Goal: Obtain resource: Download file/media

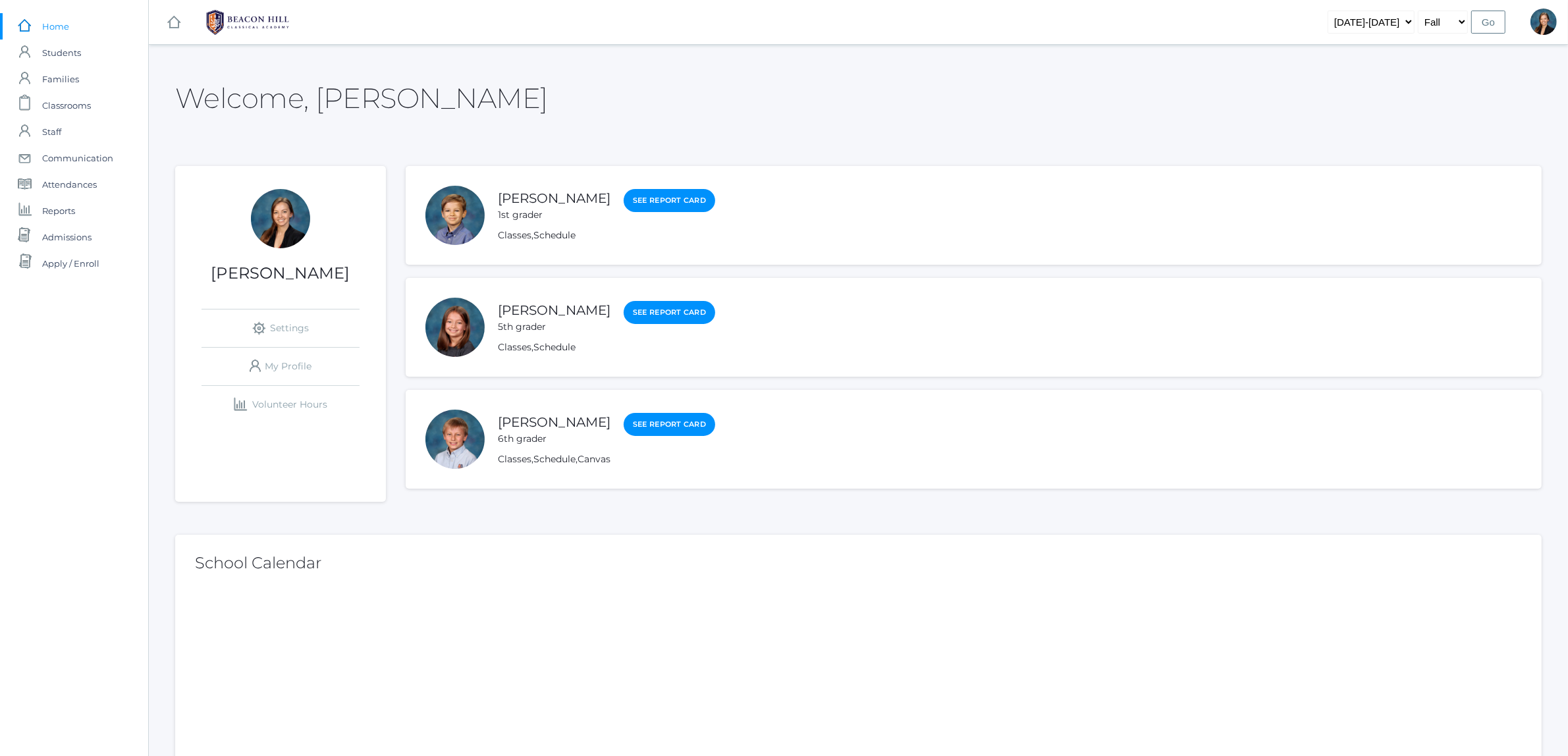
click at [680, 78] on div "Welcome, [PERSON_NAME]" at bounding box center [858, 91] width 1366 height 59
click at [537, 312] on link "[PERSON_NAME]" at bounding box center [554, 311] width 113 height 16
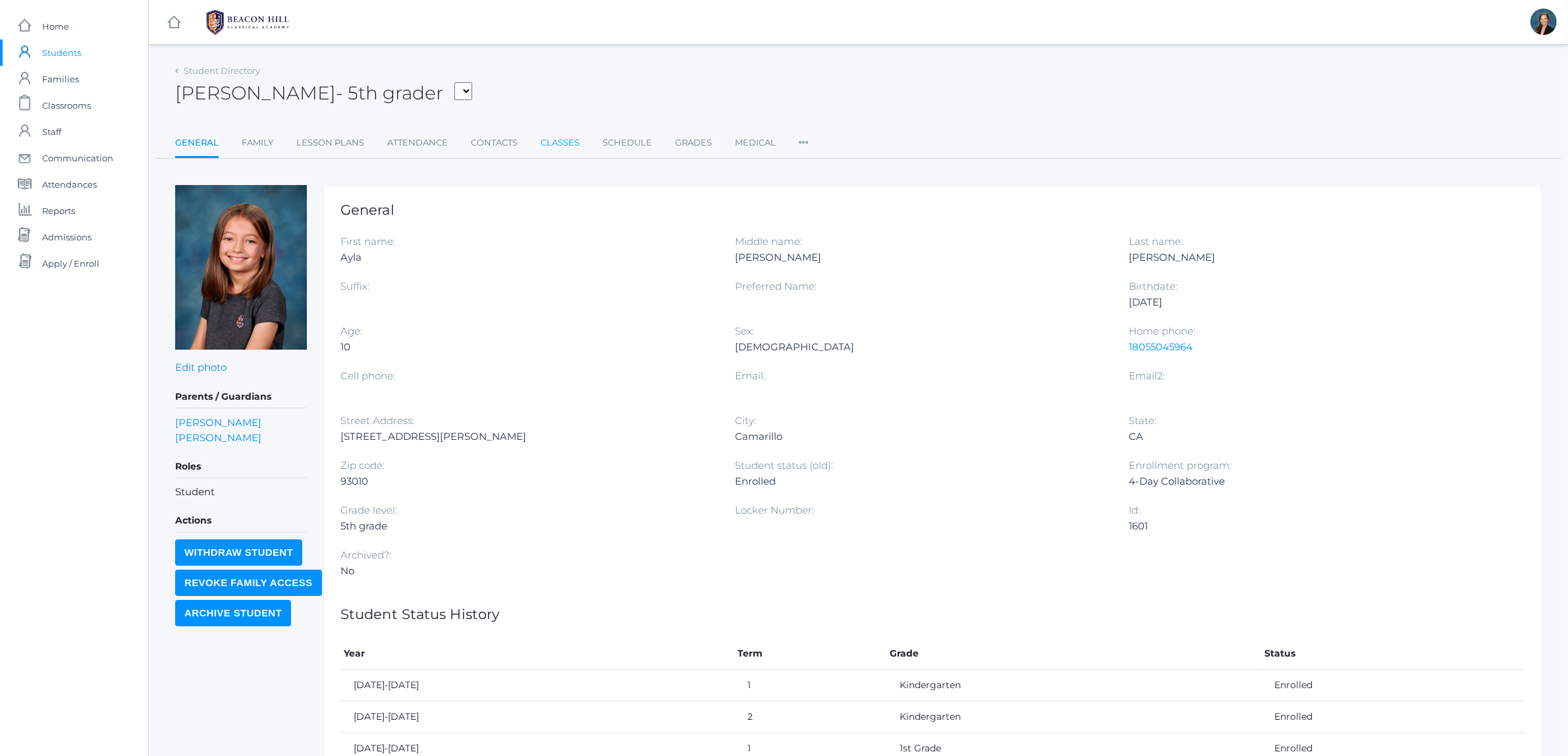
click at [558, 137] on link "Classes" at bounding box center [560, 143] width 38 height 27
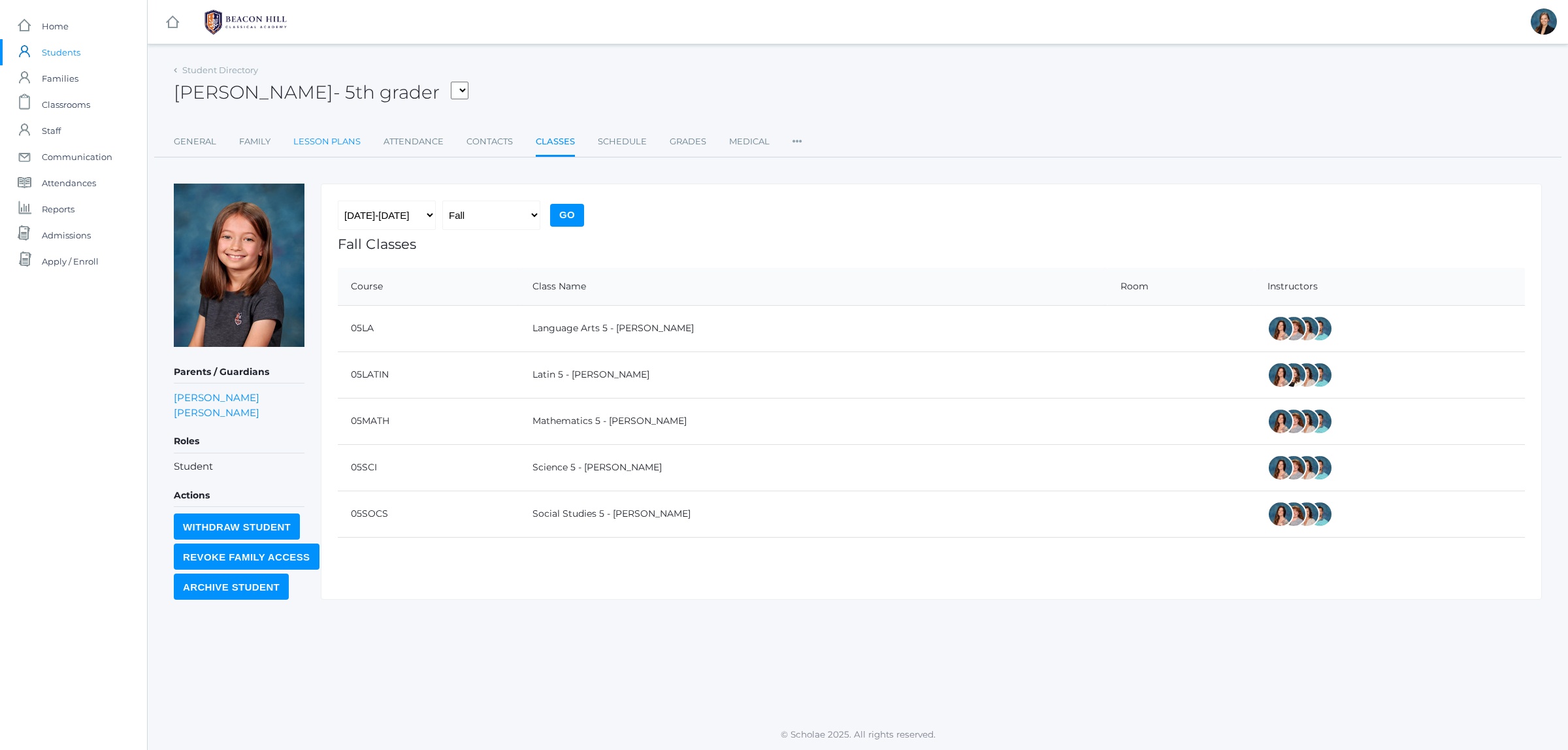
click at [304, 143] on link "Lesson Plans" at bounding box center [327, 142] width 67 height 26
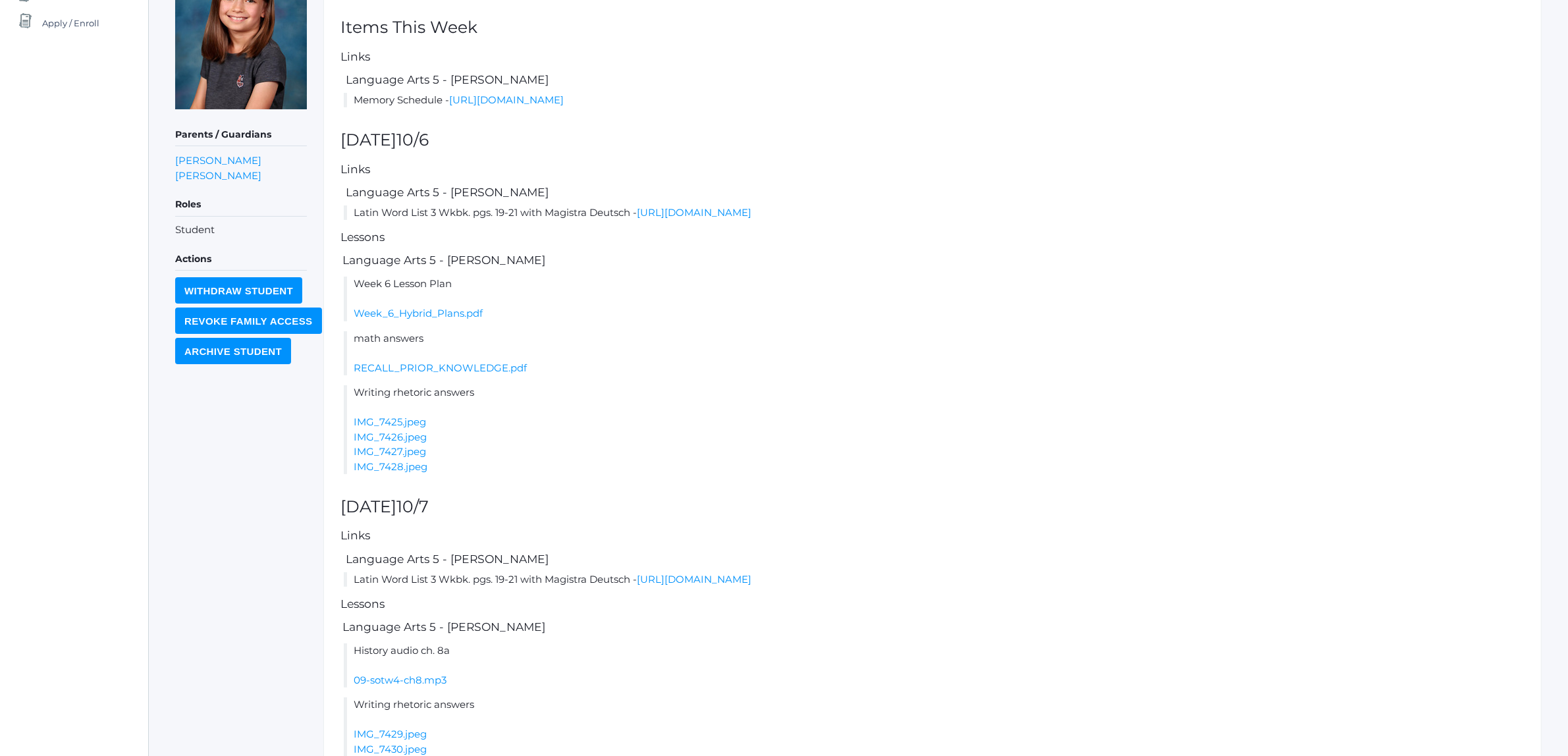
scroll to position [247, 0]
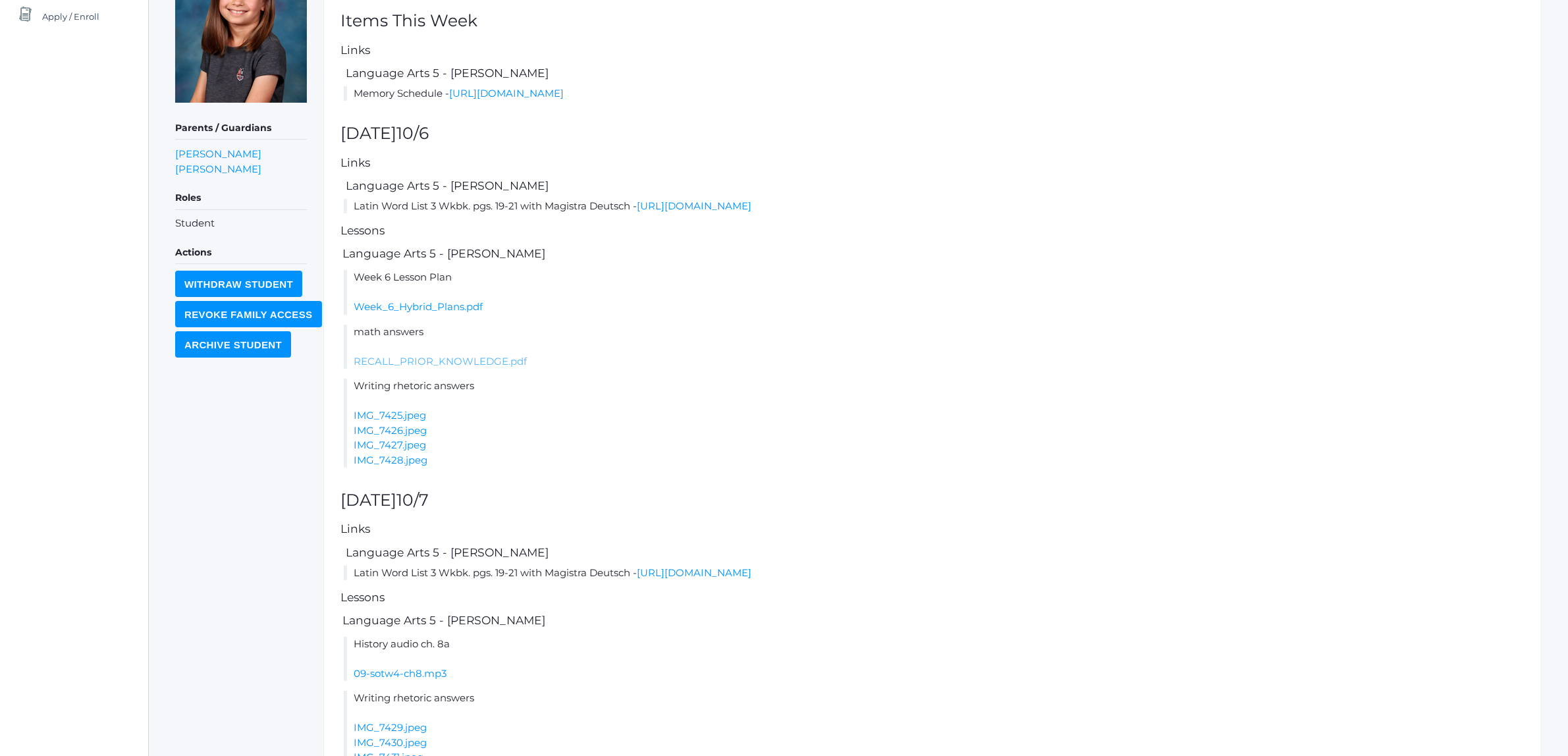
click at [387, 364] on link "RECALL_PRIOR_KNOWLEDGE.pdf" at bounding box center [440, 361] width 173 height 13
